Goal: Navigation & Orientation: Find specific page/section

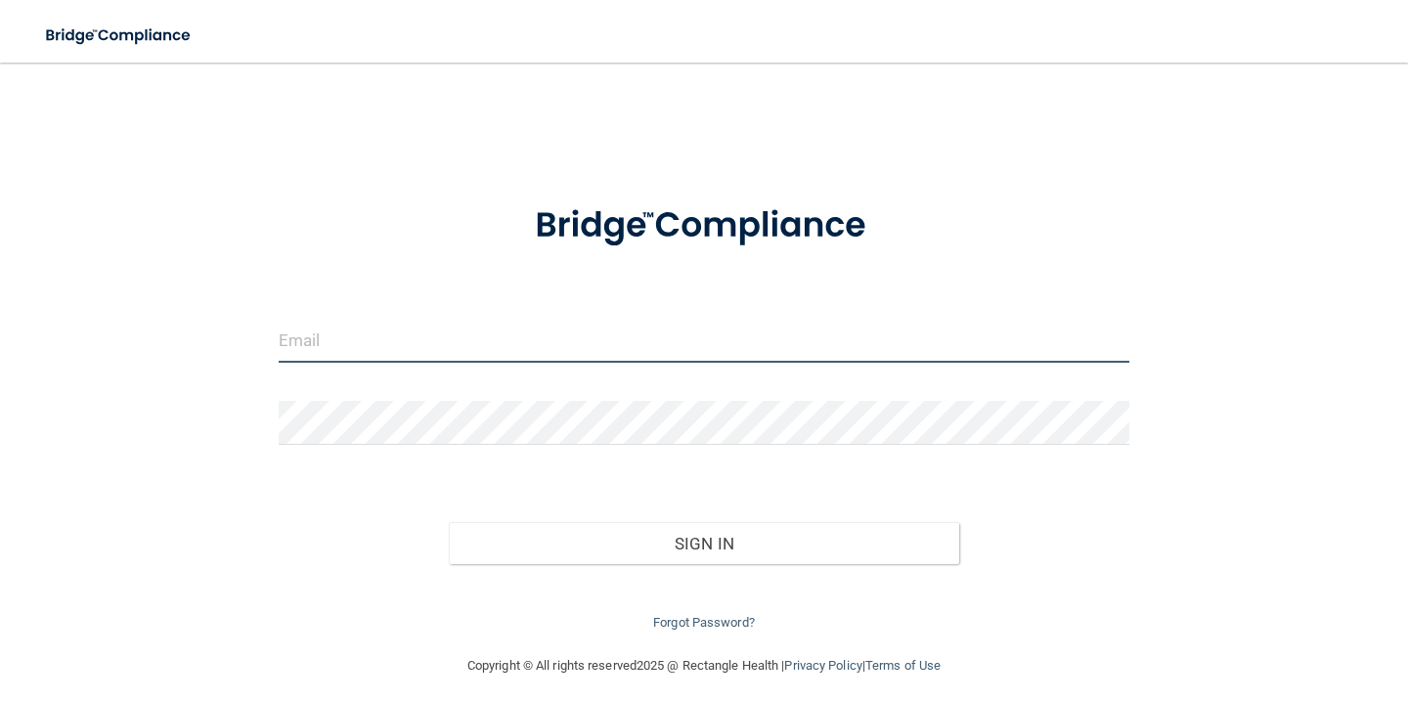
click at [363, 327] on input "email" at bounding box center [704, 341] width 850 height 44
type input "[EMAIL_ADDRESS][DOMAIN_NAME]"
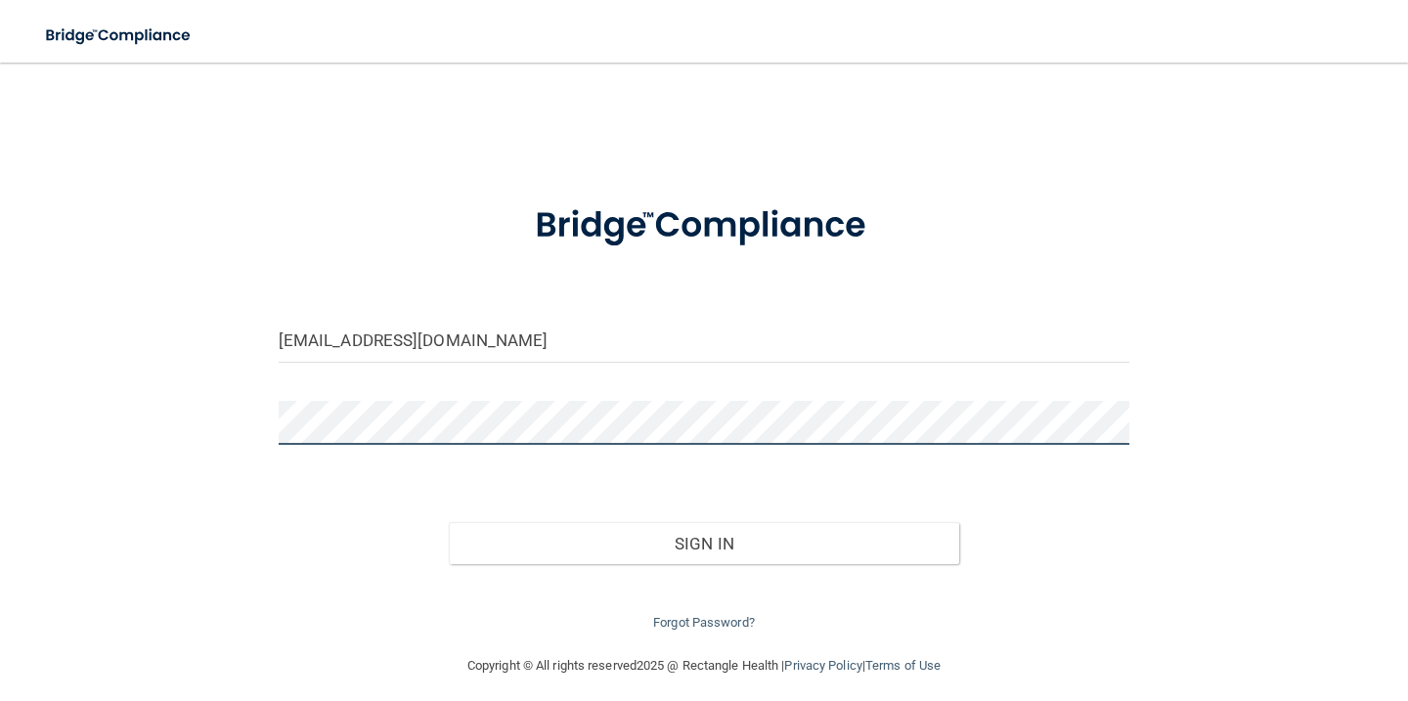
click at [449, 522] on button "Sign In" at bounding box center [704, 543] width 510 height 43
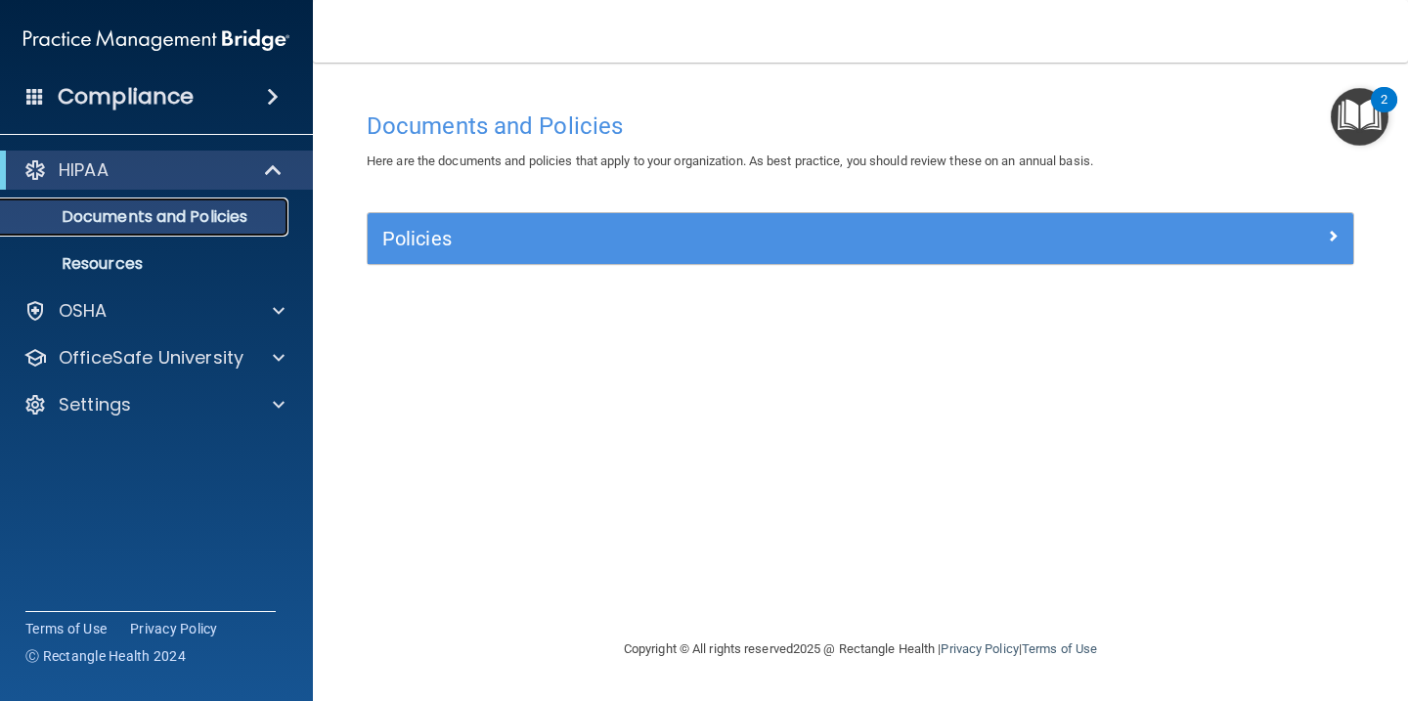
click at [143, 215] on p "Documents and Policies" at bounding box center [146, 217] width 267 height 20
click at [112, 266] on p "Resources" at bounding box center [146, 264] width 267 height 20
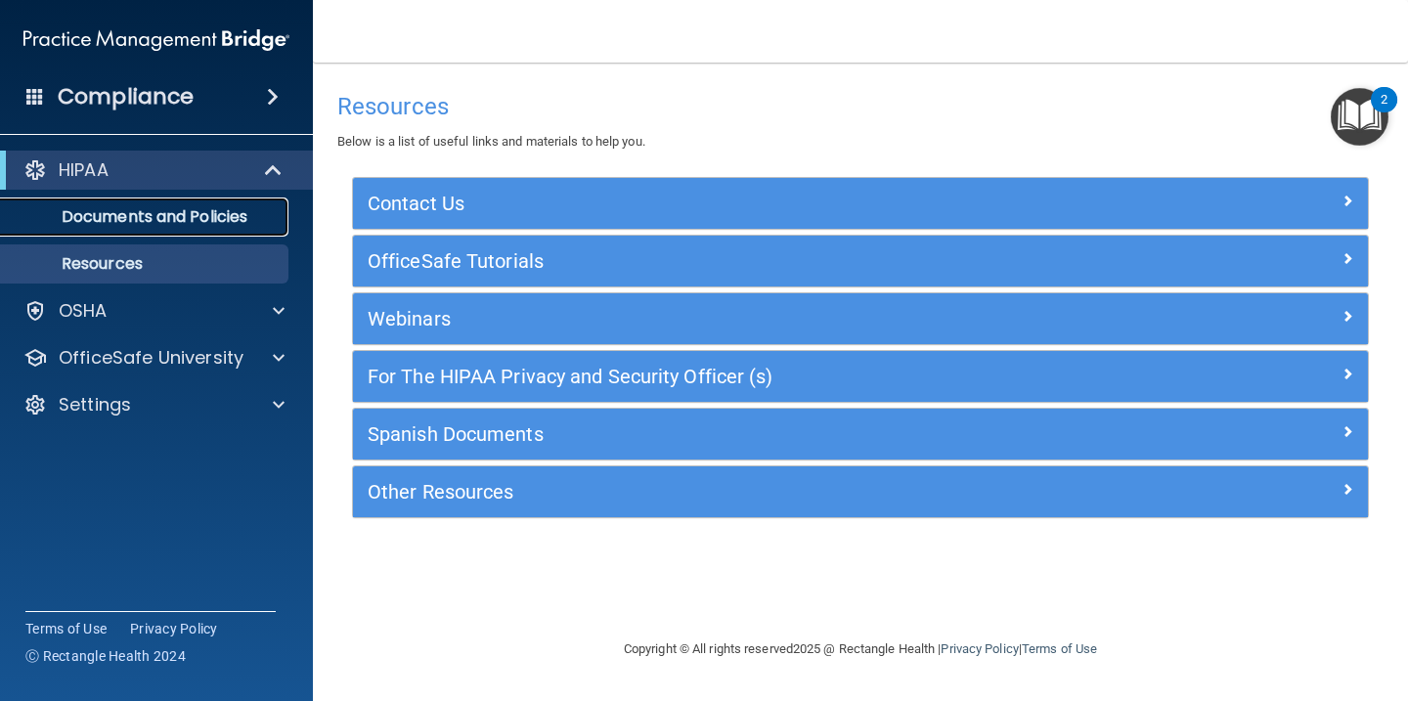
click at [119, 231] on link "Documents and Policies" at bounding box center [134, 216] width 308 height 39
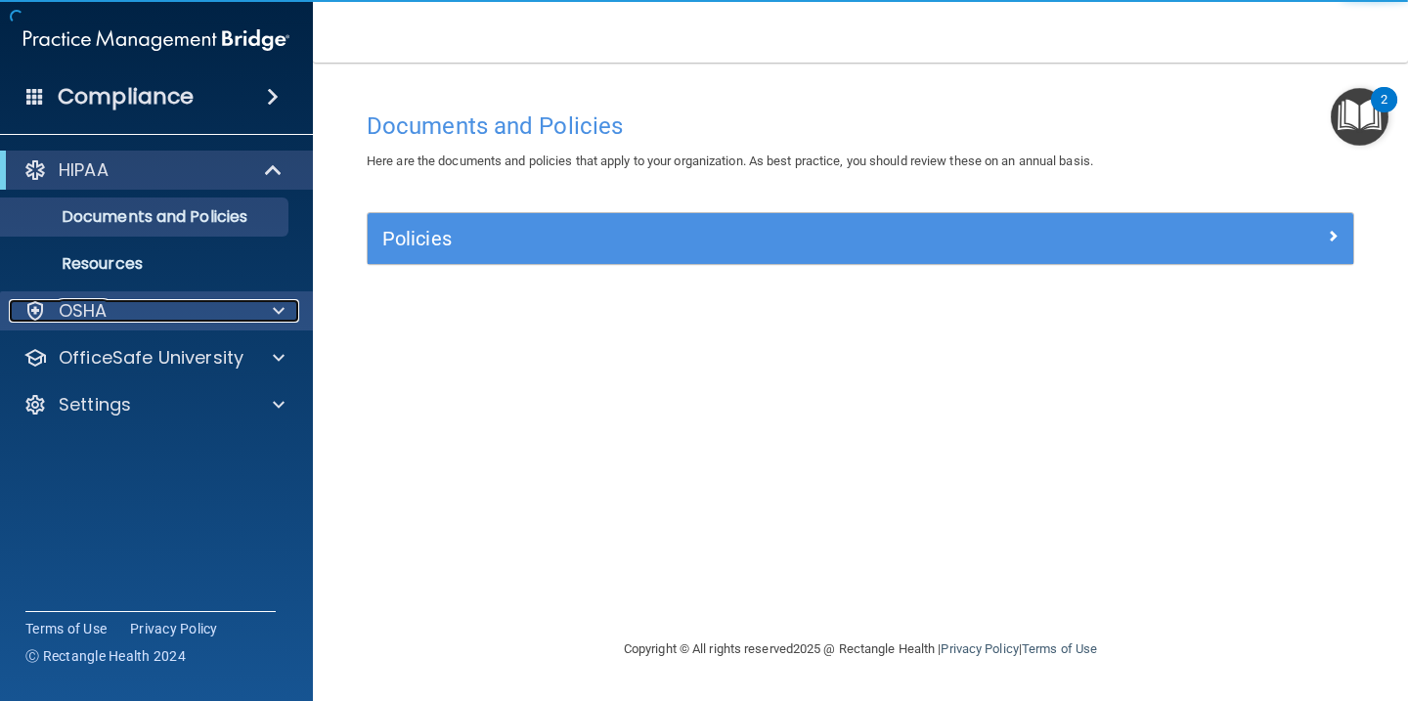
click at [119, 319] on div "OSHA" at bounding box center [130, 310] width 242 height 23
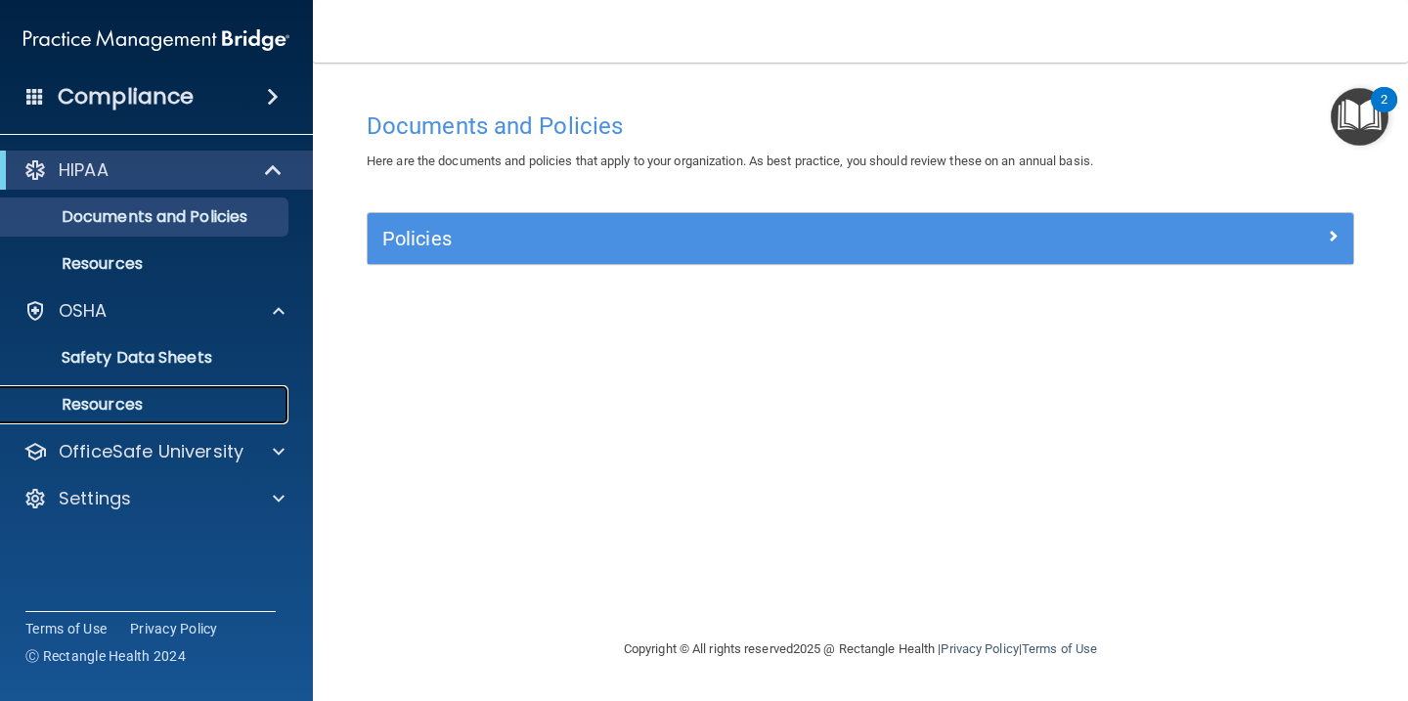
click at [128, 404] on p "Resources" at bounding box center [146, 405] width 267 height 20
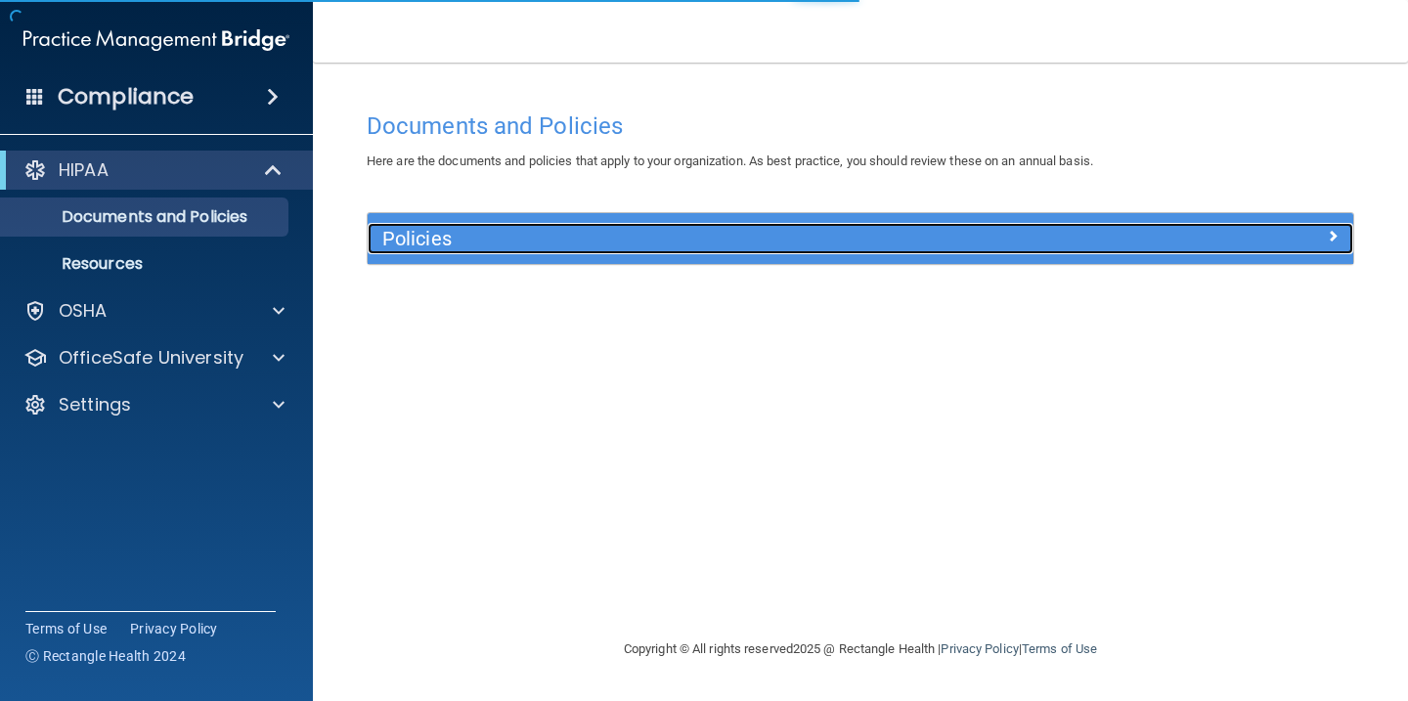
click at [431, 239] on h5 "Policies" at bounding box center [737, 239] width 710 height 22
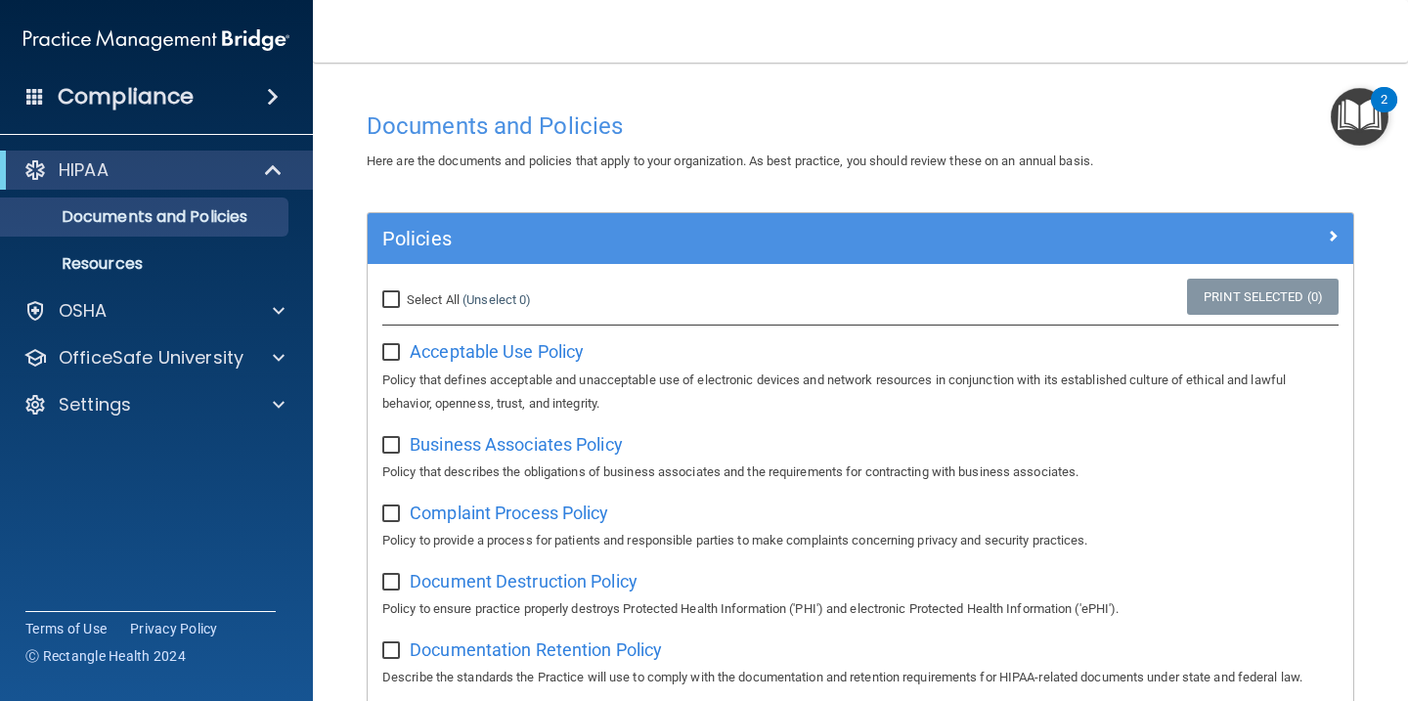
click at [231, 382] on div "HIPAA Documents and Policies Report an Incident Business Associates Emergency P…" at bounding box center [157, 291] width 314 height 297
click at [231, 412] on div "Settings" at bounding box center [130, 404] width 242 height 23
click at [150, 446] on p "My Account" at bounding box center [146, 452] width 267 height 20
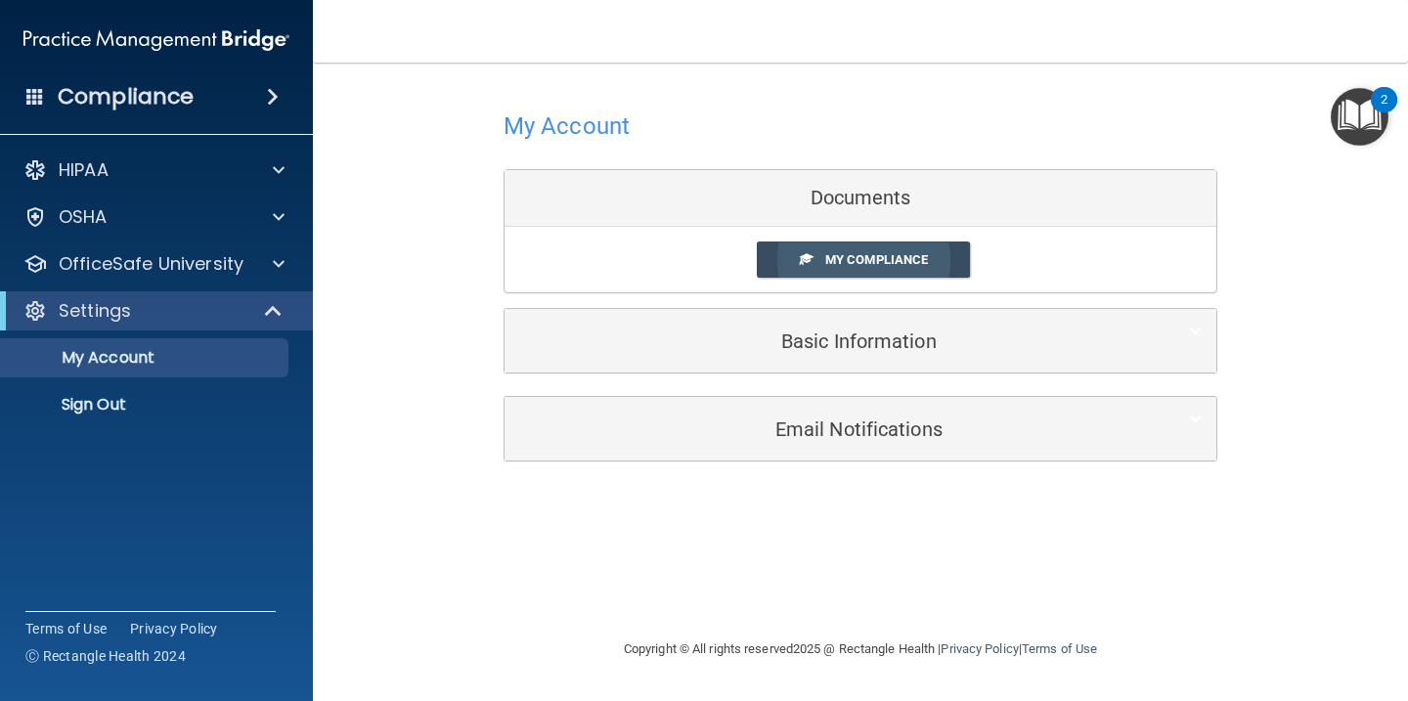
click at [914, 254] on span "My Compliance" at bounding box center [876, 259] width 103 height 15
